Goal: Find specific page/section: Find specific page/section

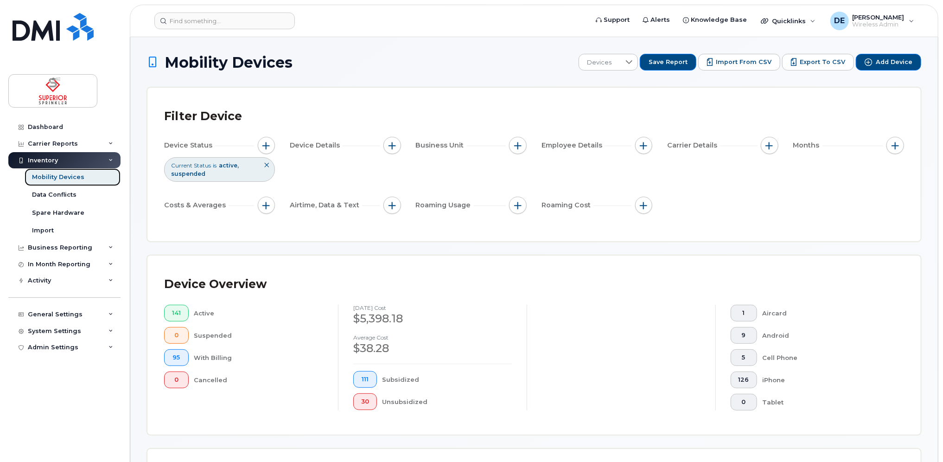
click at [71, 173] on div "Mobility Devices" at bounding box center [58, 177] width 52 height 8
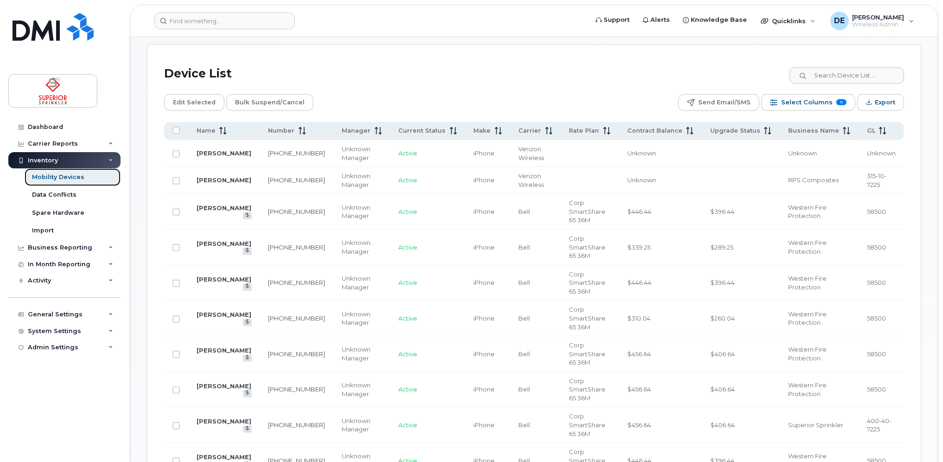
scroll to position [325, 0]
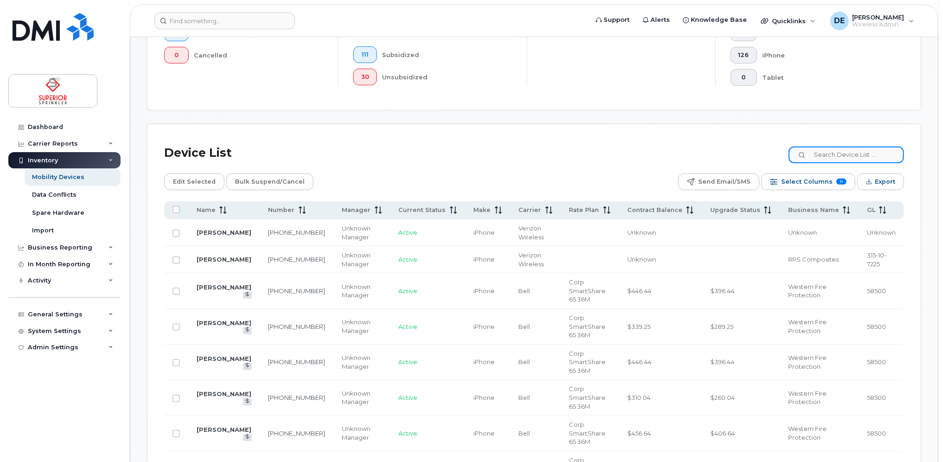
click at [850, 162] on input at bounding box center [846, 155] width 115 height 17
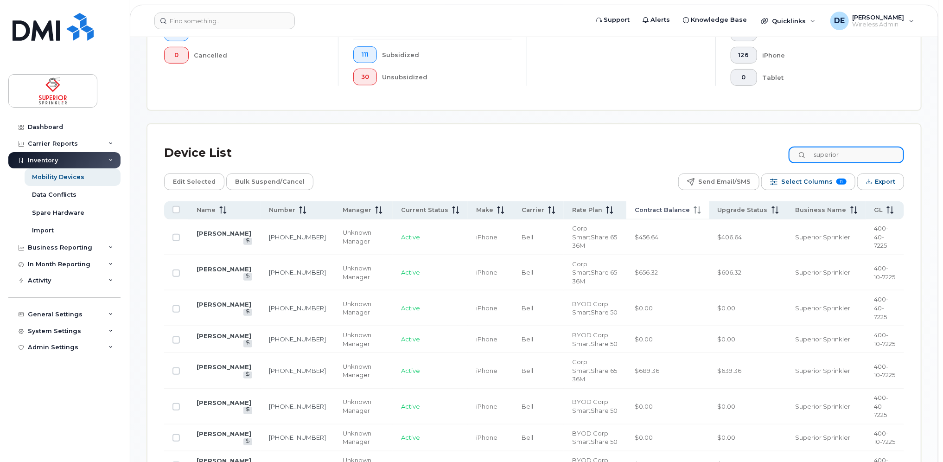
type input "superior"
click at [692, 211] on span at bounding box center [695, 210] width 11 height 8
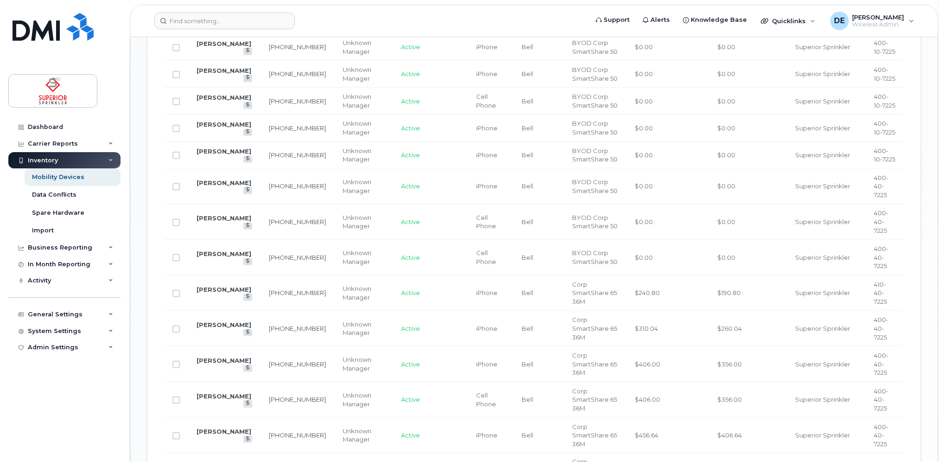
scroll to position [695, 0]
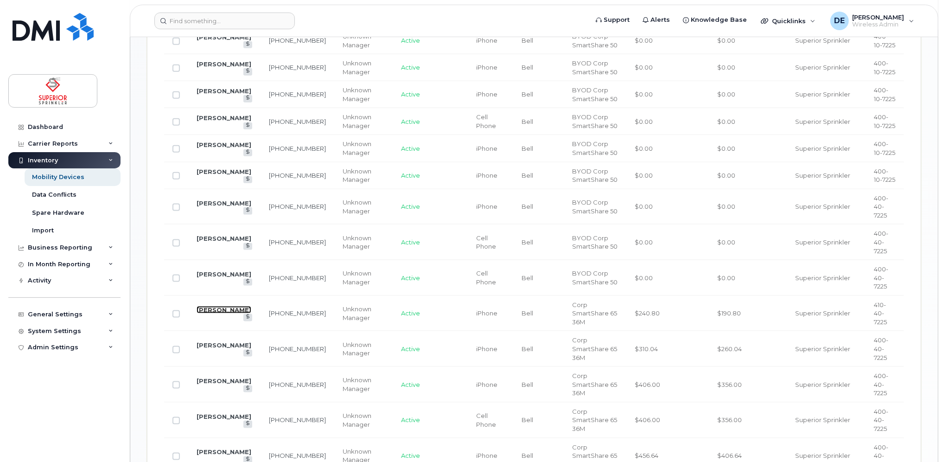
click at [215, 306] on link "[PERSON_NAME]" at bounding box center [224, 309] width 55 height 7
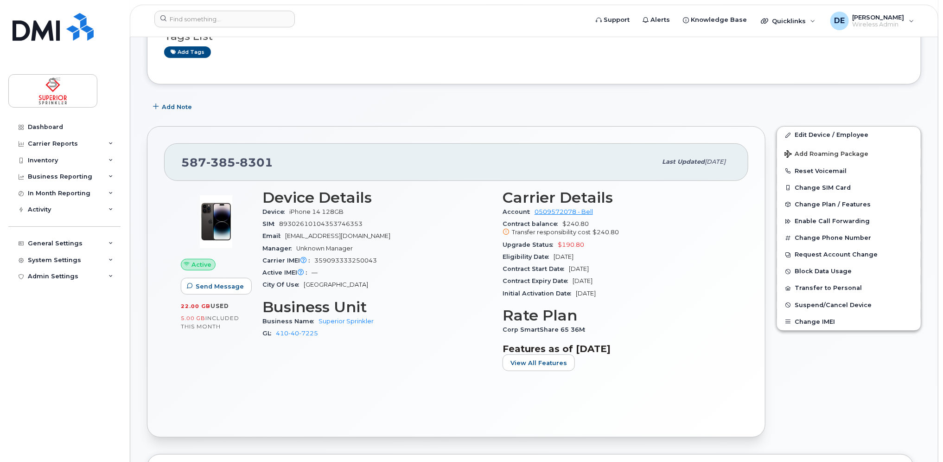
scroll to position [93, 0]
